Goal: Task Accomplishment & Management: Use online tool/utility

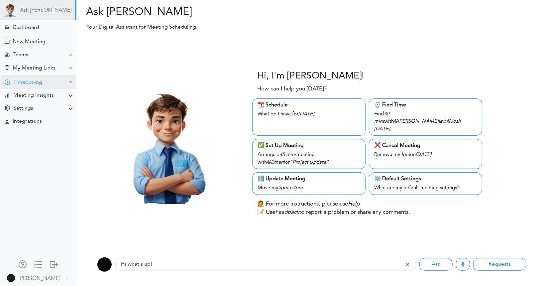
click at [41, 81] on div "Timeboxing" at bounding box center [27, 82] width 29 height 6
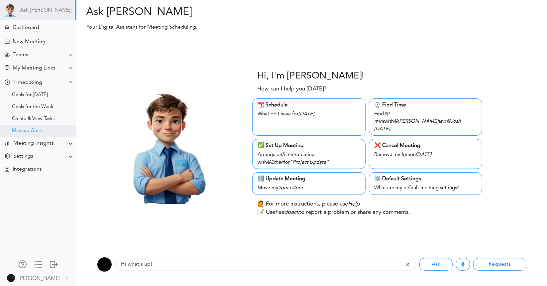
click at [40, 129] on div "Manage Goals" at bounding box center [27, 130] width 31 height 3
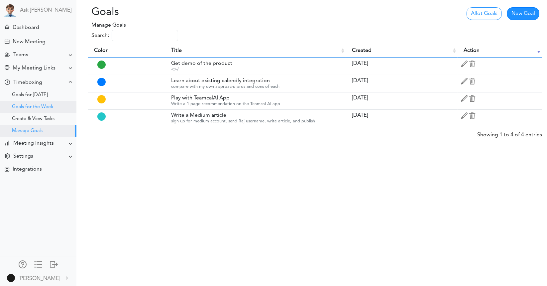
click at [37, 109] on div "Goals for the Week" at bounding box center [32, 106] width 41 height 3
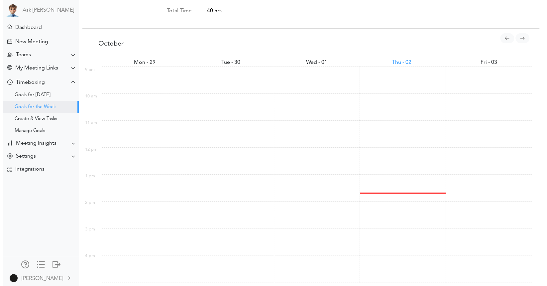
scroll to position [158, 0]
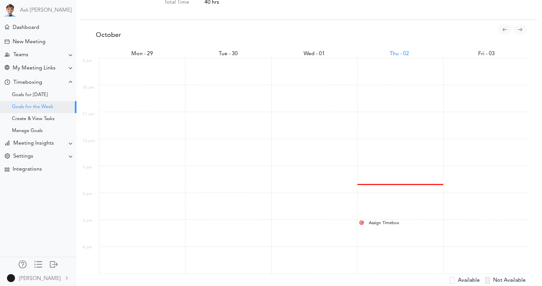
click at [371, 223] on div "Assign Timebox" at bounding box center [401, 223] width 70 height 6
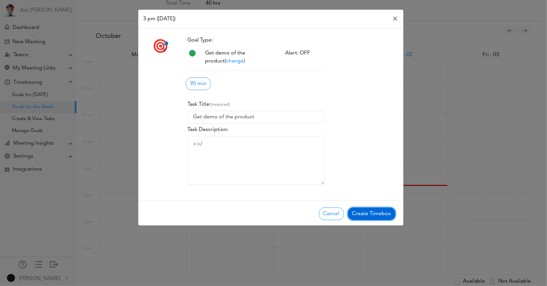
click at [375, 211] on button "Create Timebox" at bounding box center [372, 213] width 48 height 13
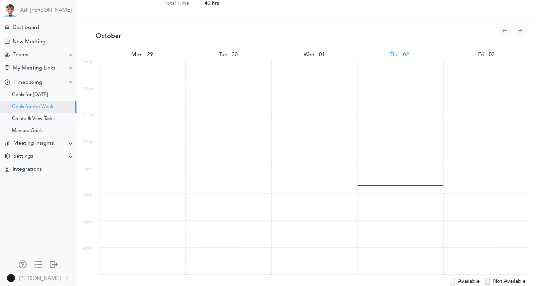
scroll to position [332460, 332382]
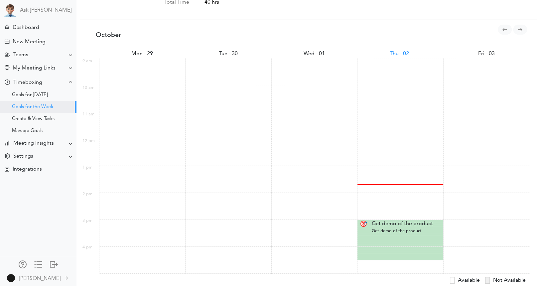
scroll to position [68, 146]
